Goal: Check status: Check status

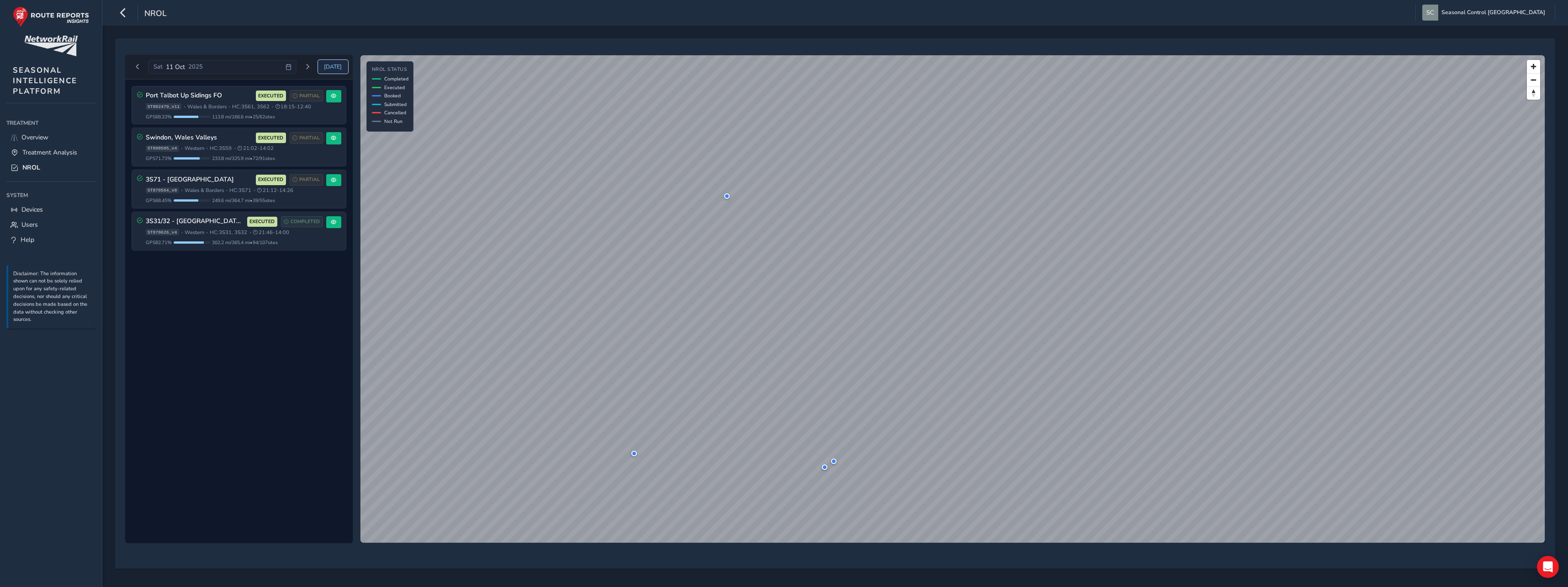
click at [329, 70] on span "[DATE]" at bounding box center [333, 66] width 18 height 7
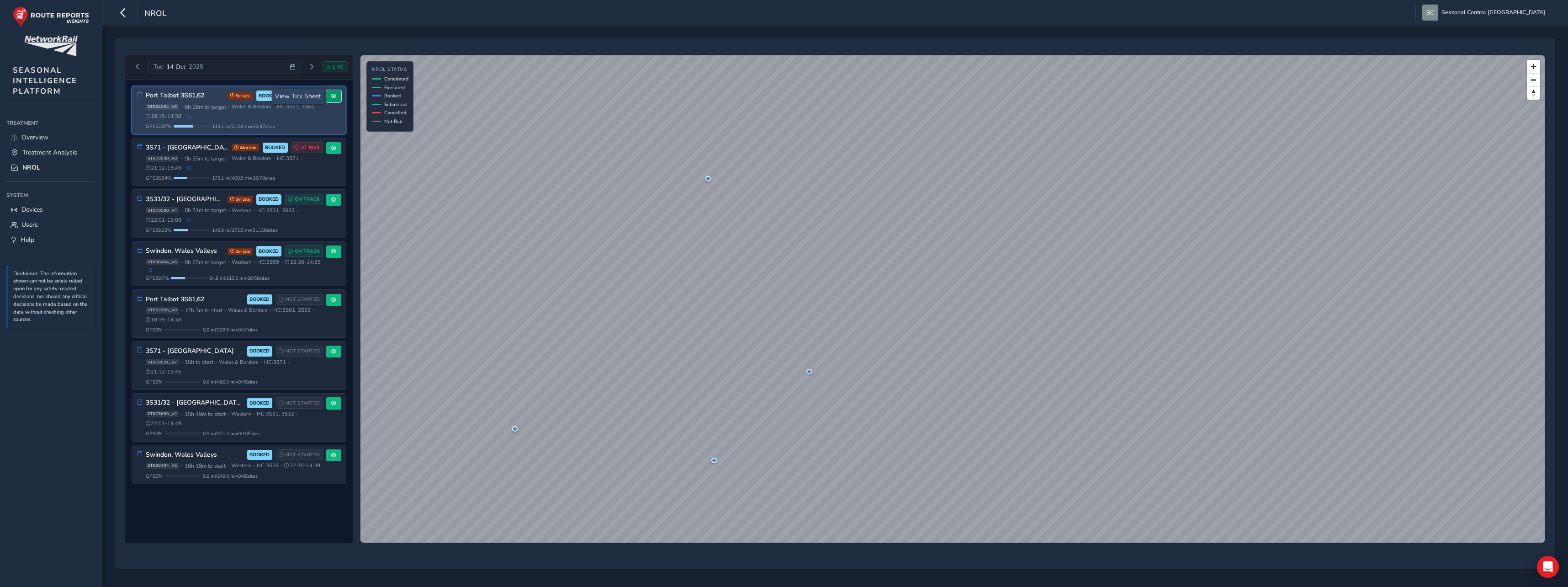
click at [336, 96] on span at bounding box center [334, 96] width 5 height 5
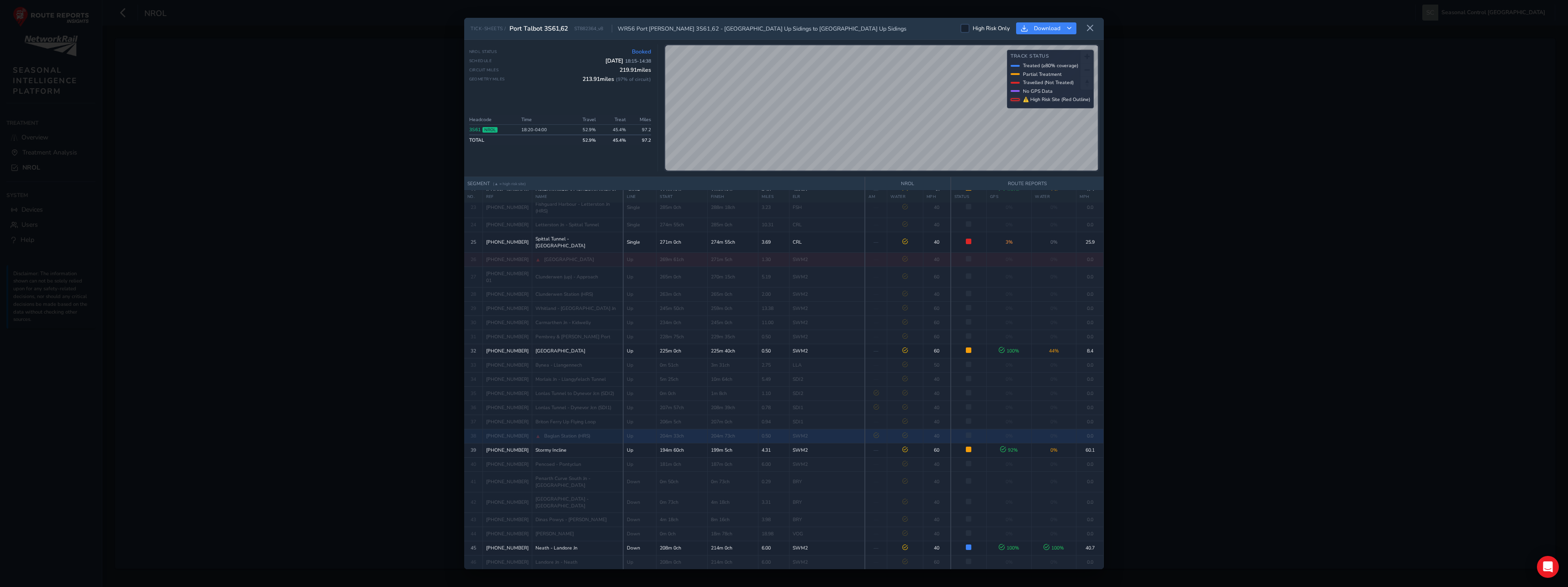
scroll to position [600, 0]
click at [1095, 24] on button at bounding box center [1090, 28] width 15 height 15
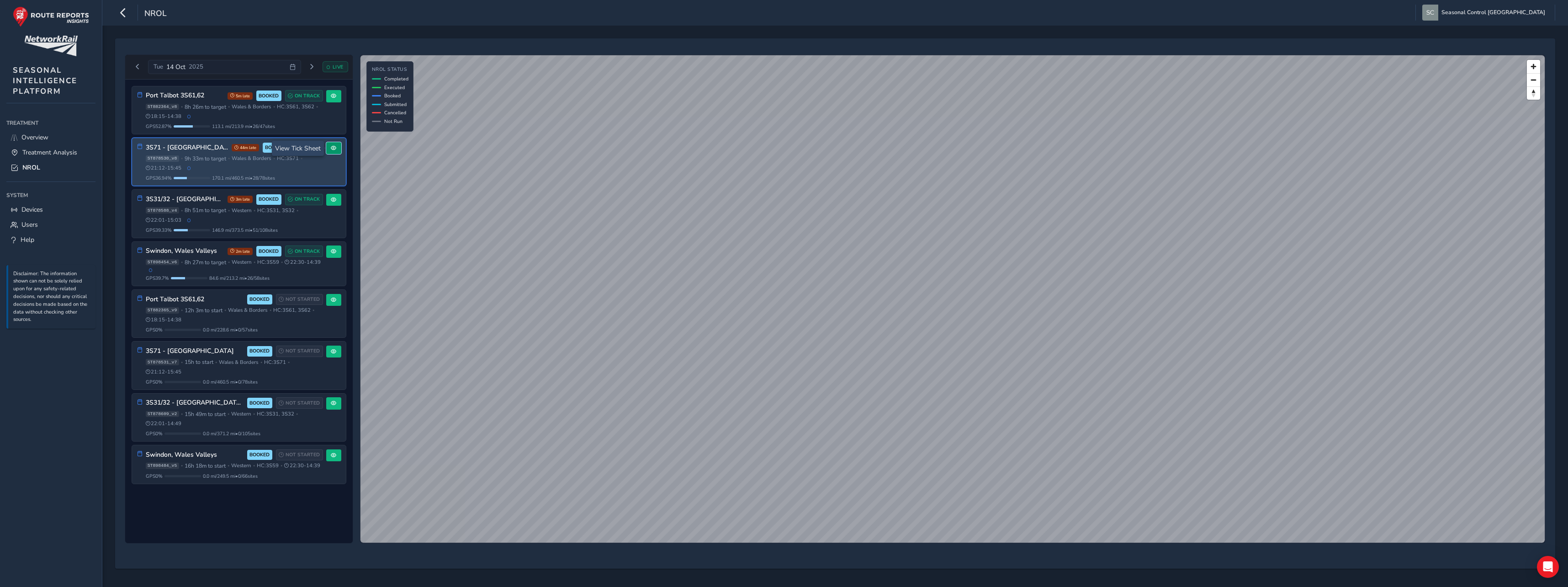
click at [337, 150] on button at bounding box center [334, 148] width 15 height 12
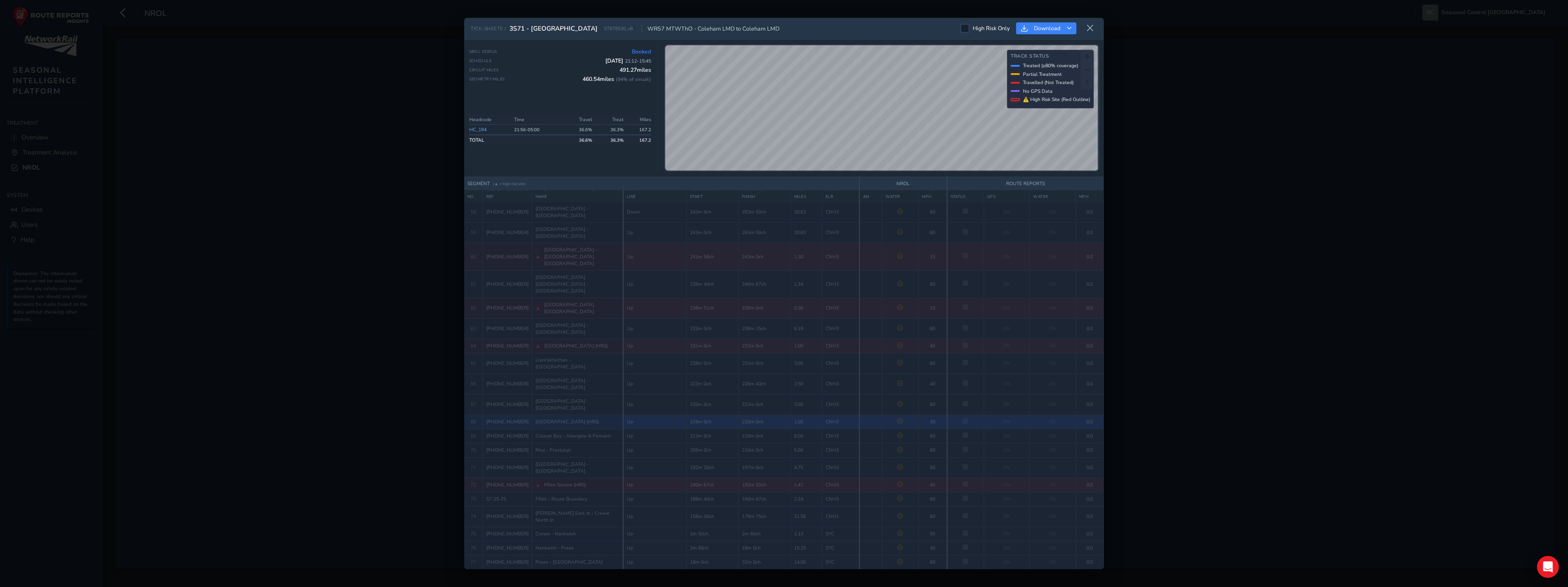
scroll to position [1238, 0]
click at [1090, 30] on icon at bounding box center [1089, 27] width 8 height 8
